Goal: Task Accomplishment & Management: Manage account settings

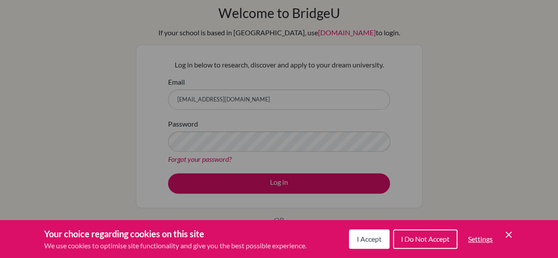
scroll to position [40, 0]
click at [374, 234] on button "I Accept" at bounding box center [369, 238] width 41 height 19
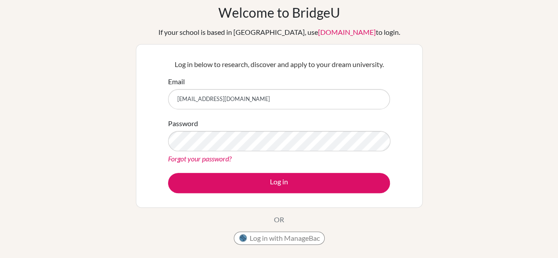
scroll to position [63, 0]
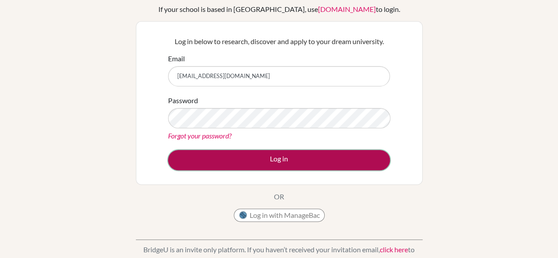
click at [257, 161] on button "Log in" at bounding box center [279, 160] width 222 height 20
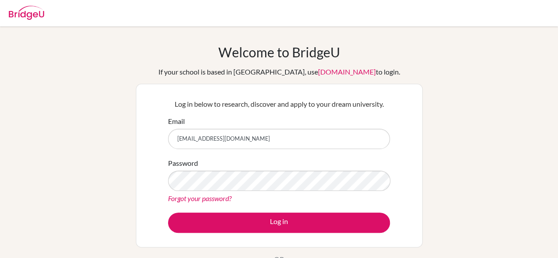
scroll to position [212, 0]
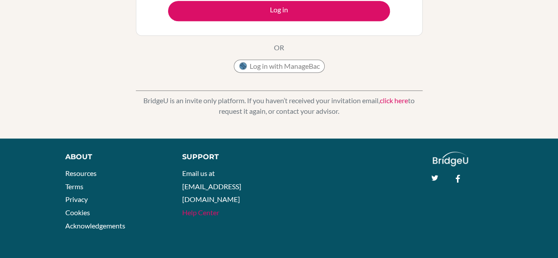
click at [207, 208] on link "Help Center" at bounding box center [200, 212] width 37 height 8
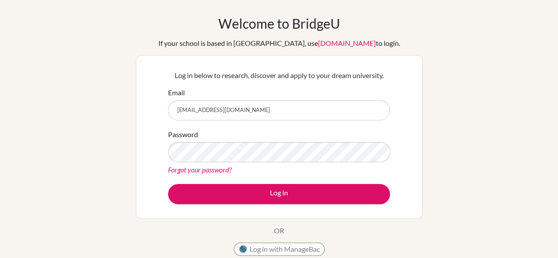
scroll to position [28, 0]
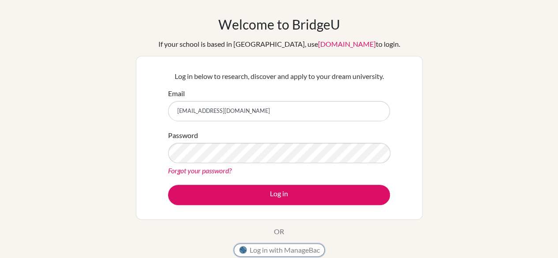
click at [269, 248] on button "Log in with ManageBac" at bounding box center [279, 249] width 91 height 13
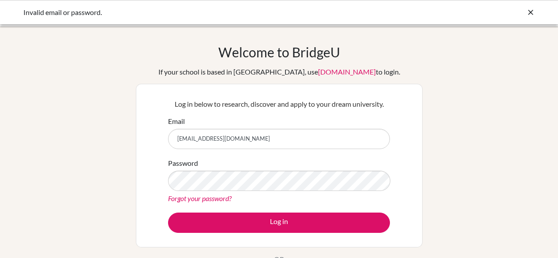
scroll to position [28, 0]
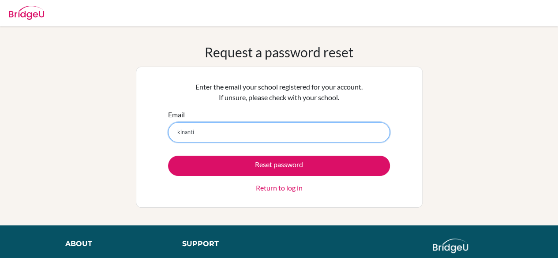
type input "[EMAIL_ADDRESS][DOMAIN_NAME]"
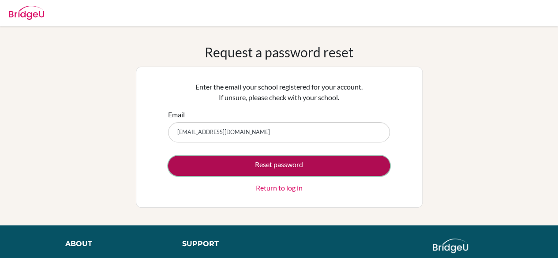
click at [241, 165] on button "Reset password" at bounding box center [279, 166] width 222 height 20
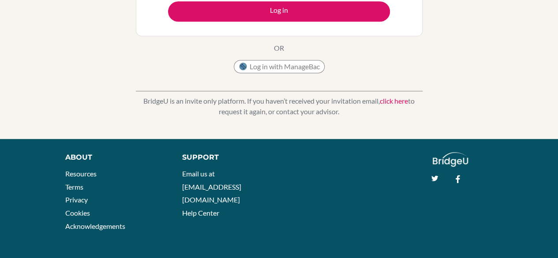
scroll to position [244, 0]
click at [397, 99] on link "click here" at bounding box center [394, 101] width 28 height 8
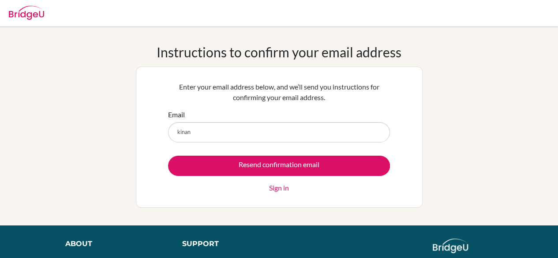
type input "[EMAIL_ADDRESS][DOMAIN_NAME]"
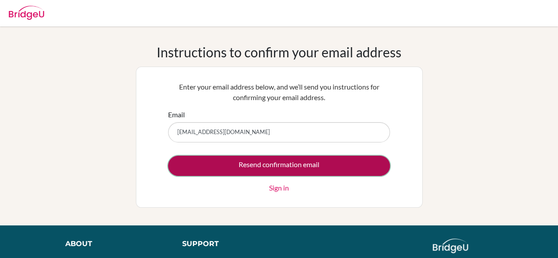
click at [290, 164] on input "Resend confirmation email" at bounding box center [279, 166] width 222 height 20
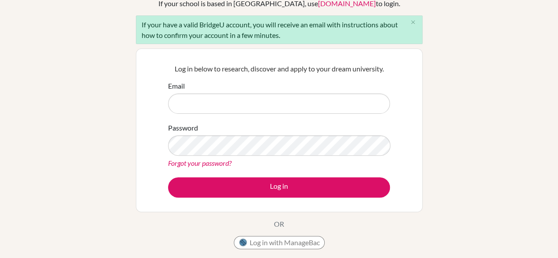
scroll to position [69, 0]
